Goal: Obtain resource: Obtain resource

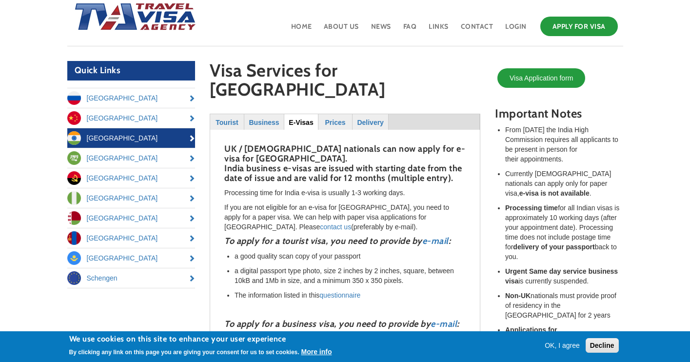
scroll to position [38, 0]
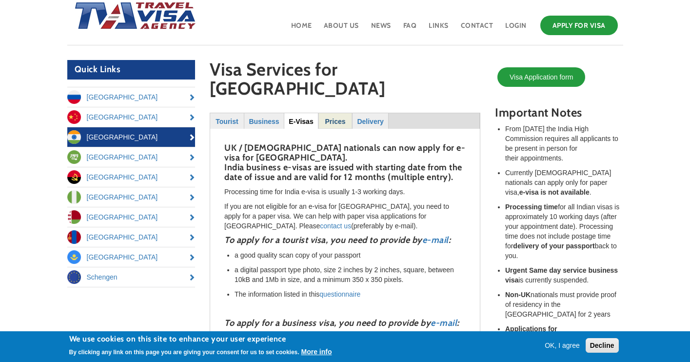
click at [335, 118] on strong "Prices" at bounding box center [335, 122] width 20 height 8
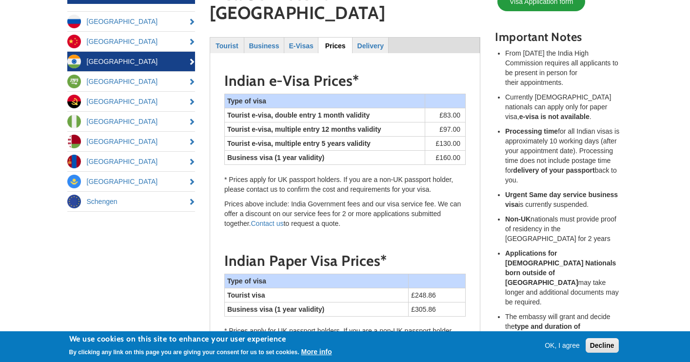
scroll to position [114, 0]
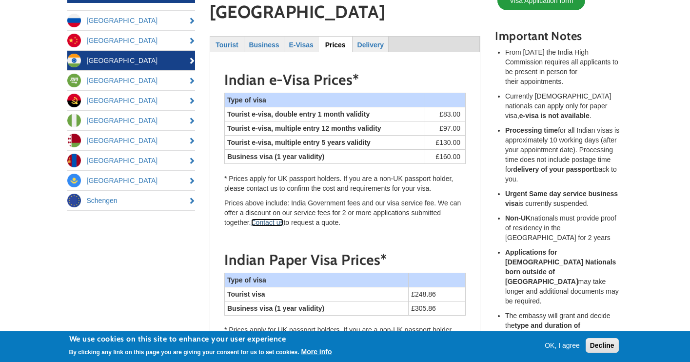
click at [278, 219] on link "Contact us" at bounding box center [267, 223] width 33 height 8
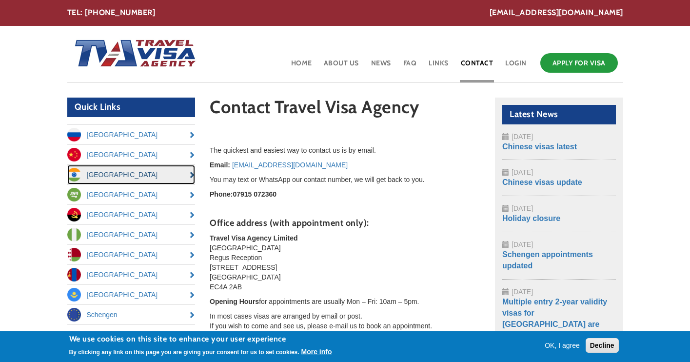
click at [117, 173] on link "[GEOGRAPHIC_DATA]" at bounding box center [131, 175] width 128 height 20
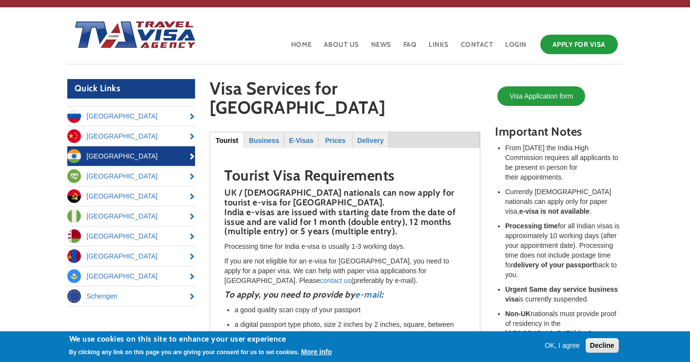
scroll to position [18, 0]
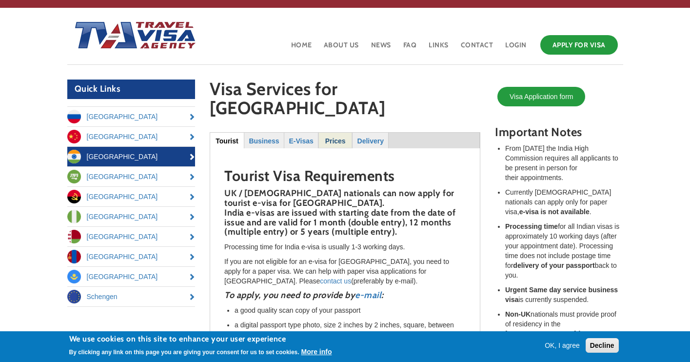
click at [332, 137] on strong "Prices" at bounding box center [335, 141] width 20 height 8
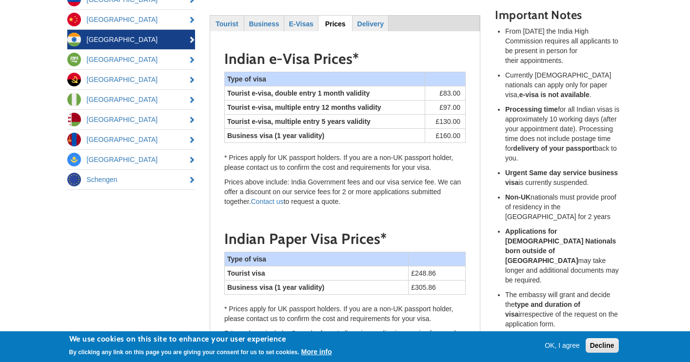
scroll to position [129, 0]
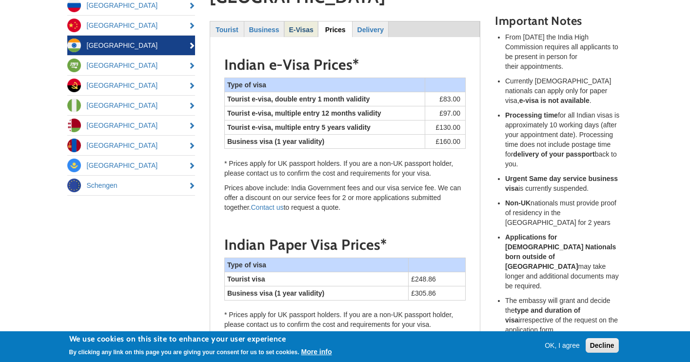
click at [306, 26] on strong "E-Visas" at bounding box center [301, 30] width 24 height 8
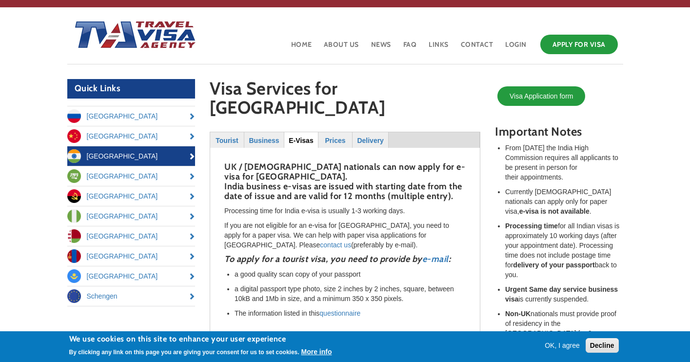
scroll to position [18, 0]
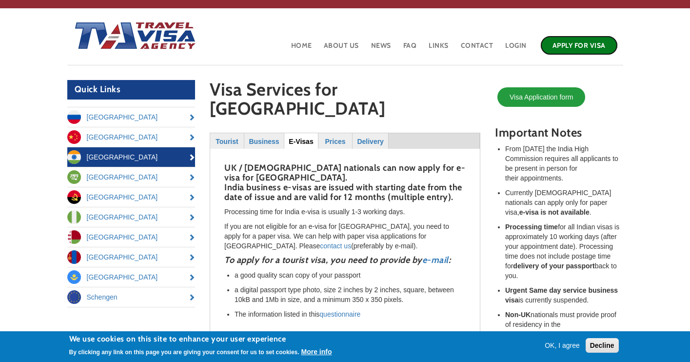
click at [566, 46] on link "Apply for Visa" at bounding box center [579, 46] width 78 height 20
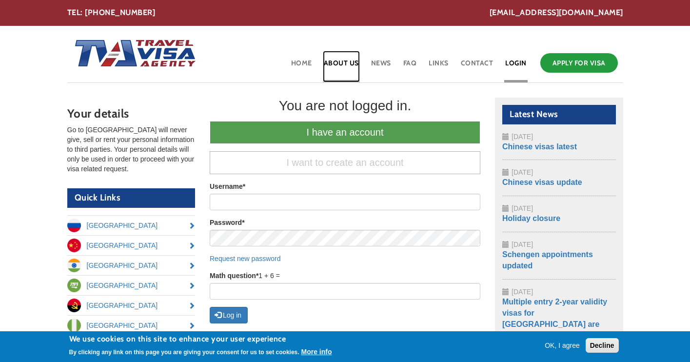
click at [349, 62] on link "About Us" at bounding box center [341, 67] width 37 height 32
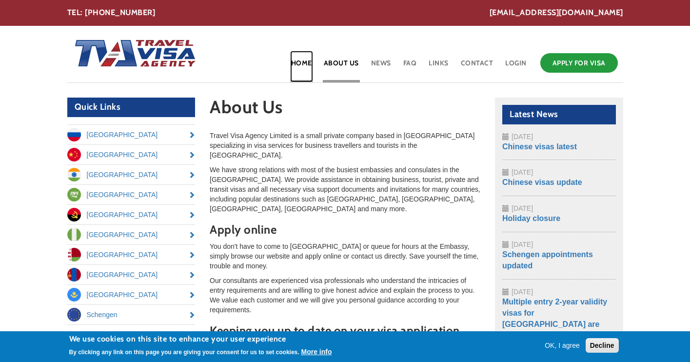
click at [304, 64] on link "Home" at bounding box center [301, 67] width 23 height 32
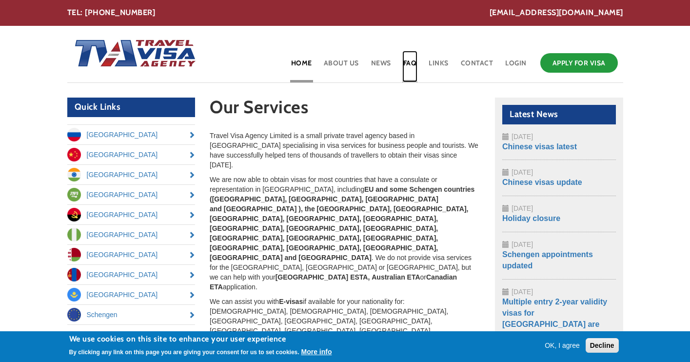
click at [409, 63] on link "FAQ" at bounding box center [410, 67] width 16 height 32
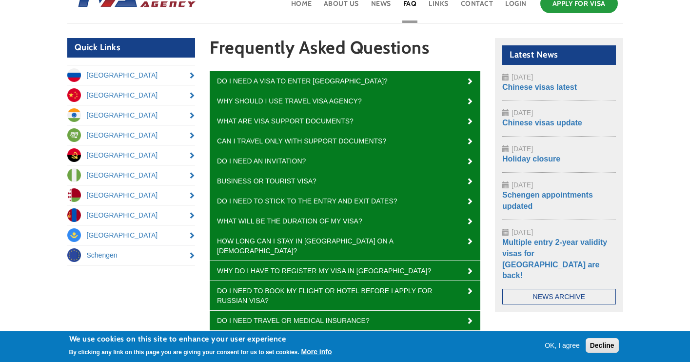
scroll to position [60, 0]
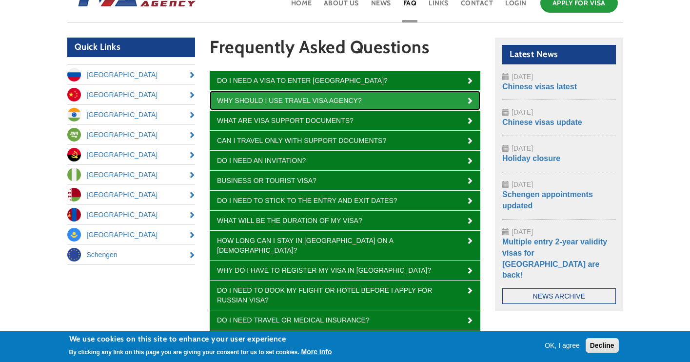
click at [465, 101] on link "Why should I use Travel Visa Agency?" at bounding box center [345, 101] width 271 height 20
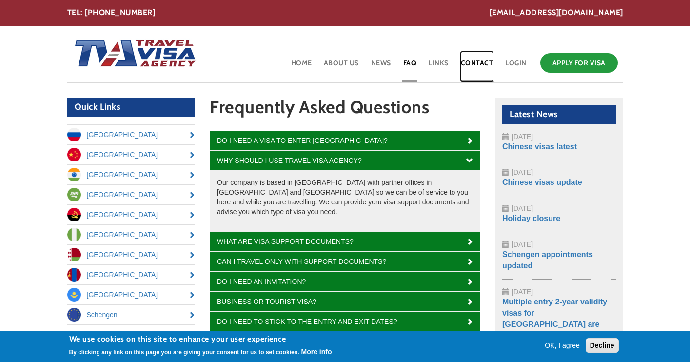
click at [466, 61] on link "Contact" at bounding box center [477, 67] width 35 height 32
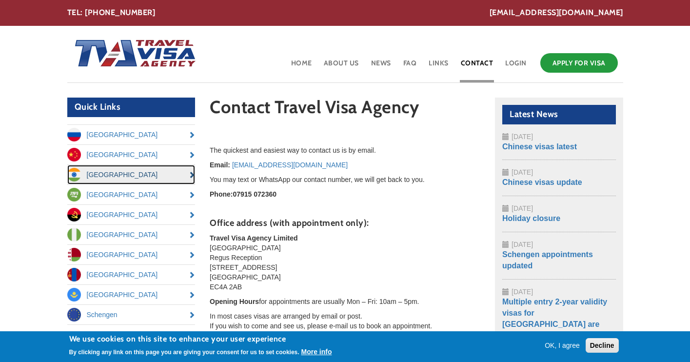
click at [158, 175] on link "[GEOGRAPHIC_DATA]" at bounding box center [131, 175] width 128 height 20
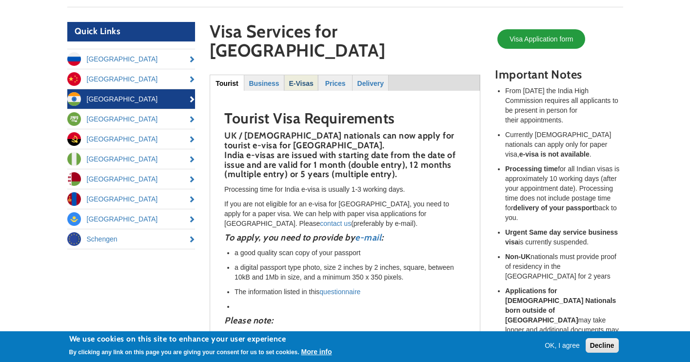
scroll to position [77, 0]
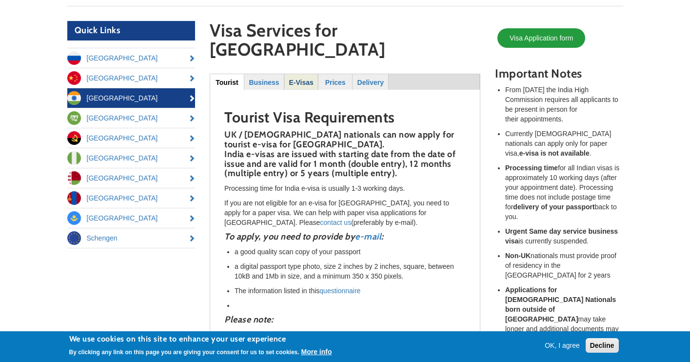
click at [304, 79] on strong "E-Visas" at bounding box center [301, 83] width 24 height 8
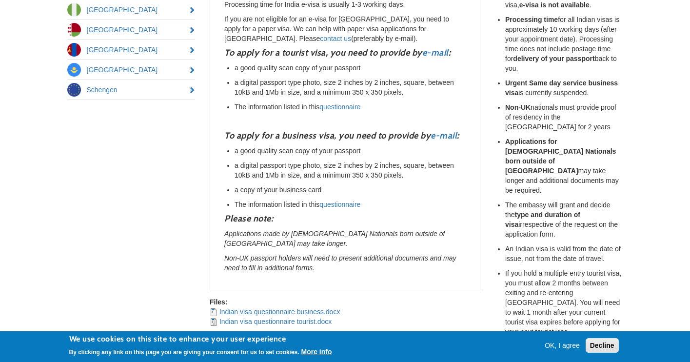
scroll to position [226, 0]
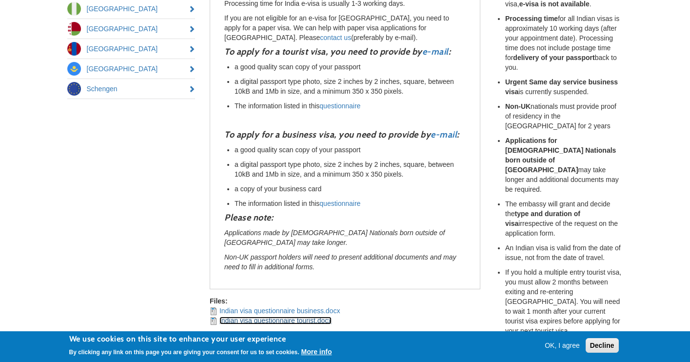
click at [272, 317] on link "Indian visa questionnaire tourist.docx" at bounding box center [275, 321] width 112 height 8
